Goal: Information Seeking & Learning: Learn about a topic

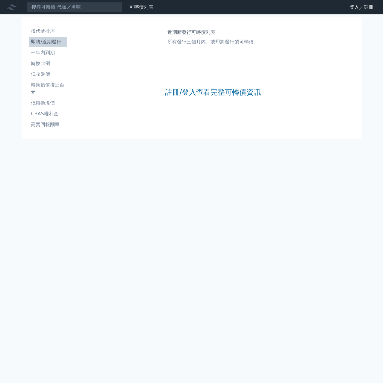
click at [56, 47] on ul "按代號排序 即將/近期發行 一年內到期 轉換比例 低收盤價 轉換價值接近百元 低轉換溢價 CBAS權利金 高賣回報酬率" at bounding box center [48, 77] width 38 height 103
click at [204, 94] on link "註冊/登入查看完整可轉債資訊" at bounding box center [213, 93] width 96 height 10
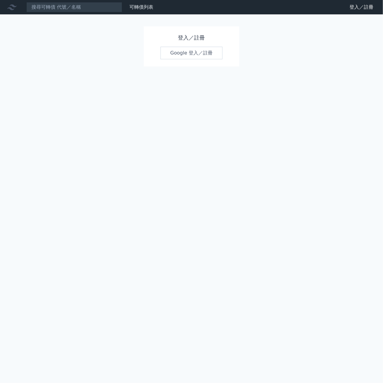
click at [198, 54] on link "Google 登入／註冊" at bounding box center [192, 53] width 62 height 13
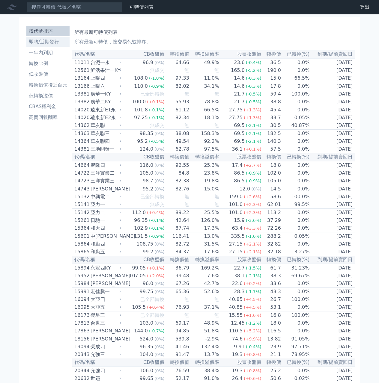
click at [53, 42] on li "即將/近期發行" at bounding box center [47, 41] width 43 height 7
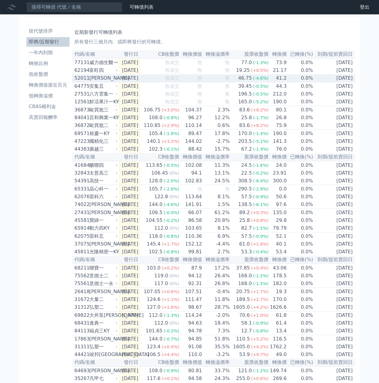
click at [95, 79] on div "[PERSON_NAME]" at bounding box center [102, 78] width 27 height 7
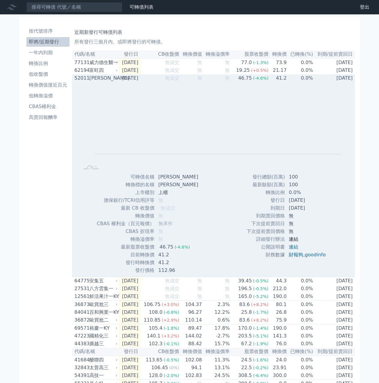
click at [293, 239] on link "連結" at bounding box center [294, 239] width 10 height 6
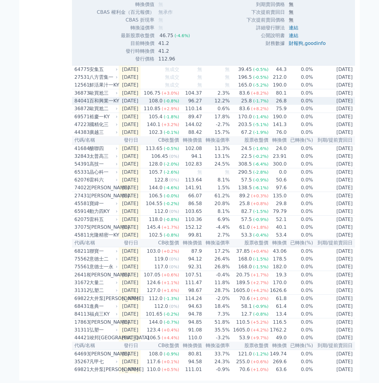
scroll to position [236, 0]
